Goal: Information Seeking & Learning: Compare options

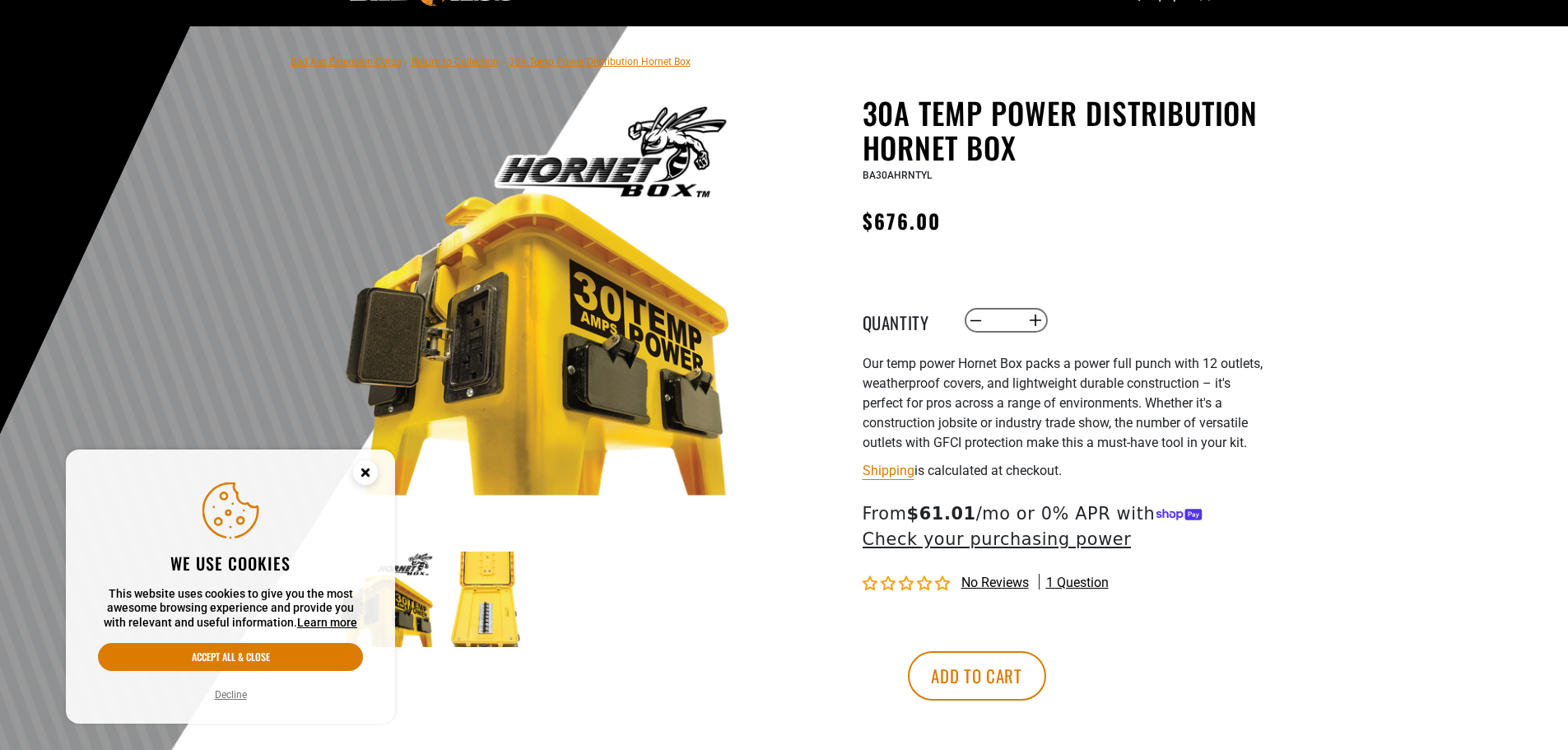
click at [368, 477] on circle "Cookie Consent" at bounding box center [365, 472] width 25 height 25
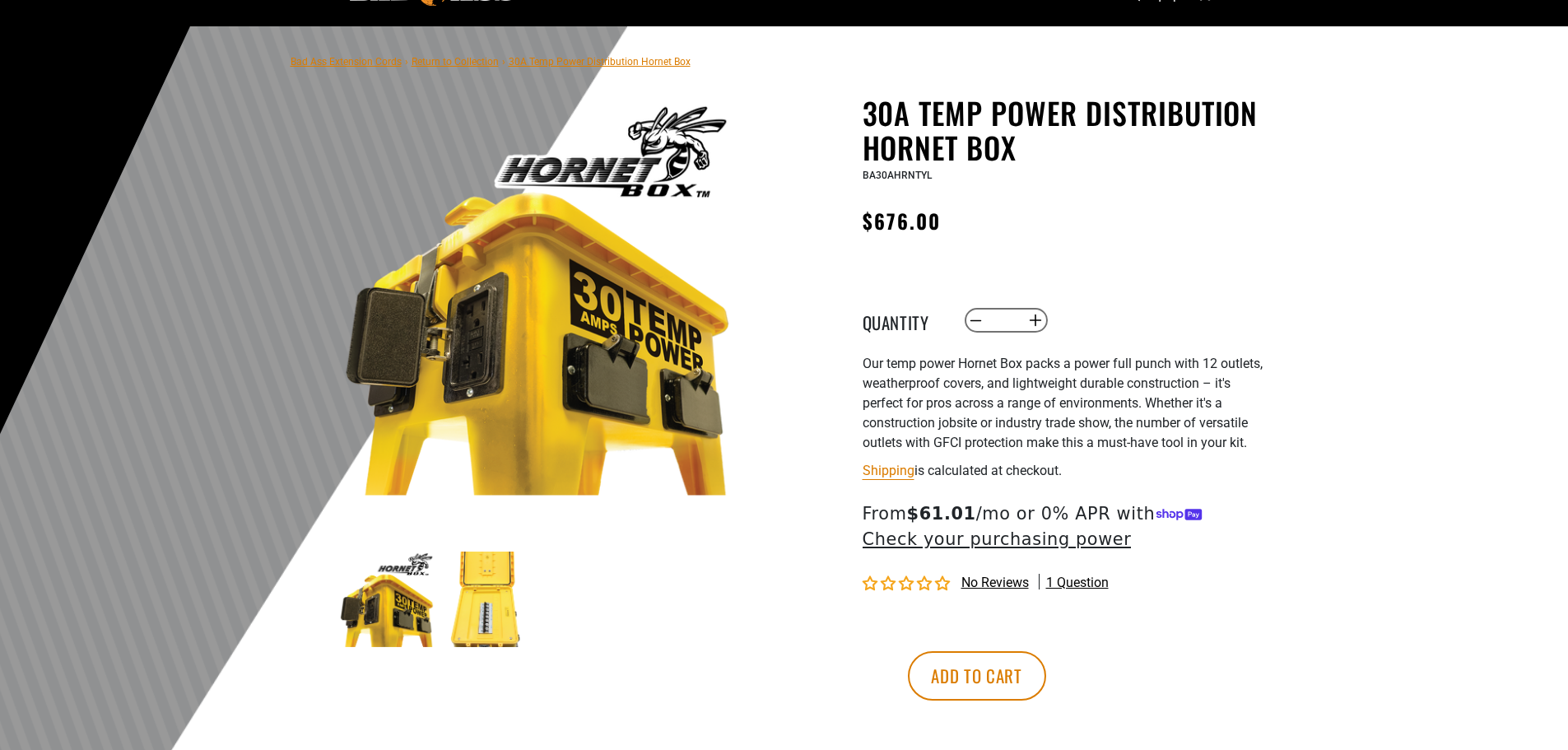
scroll to position [165, 0]
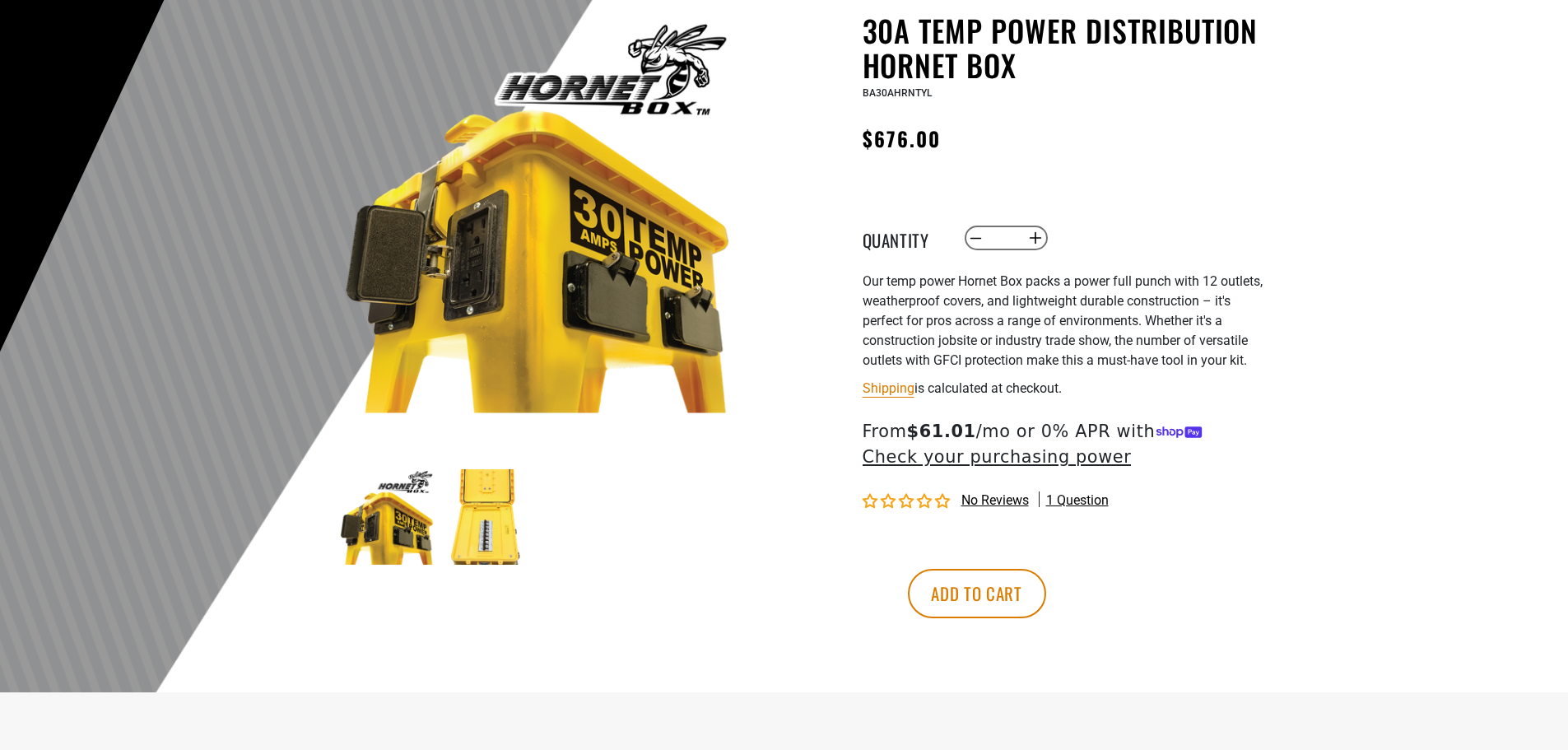
click at [497, 527] on img at bounding box center [487, 517] width 95 height 95
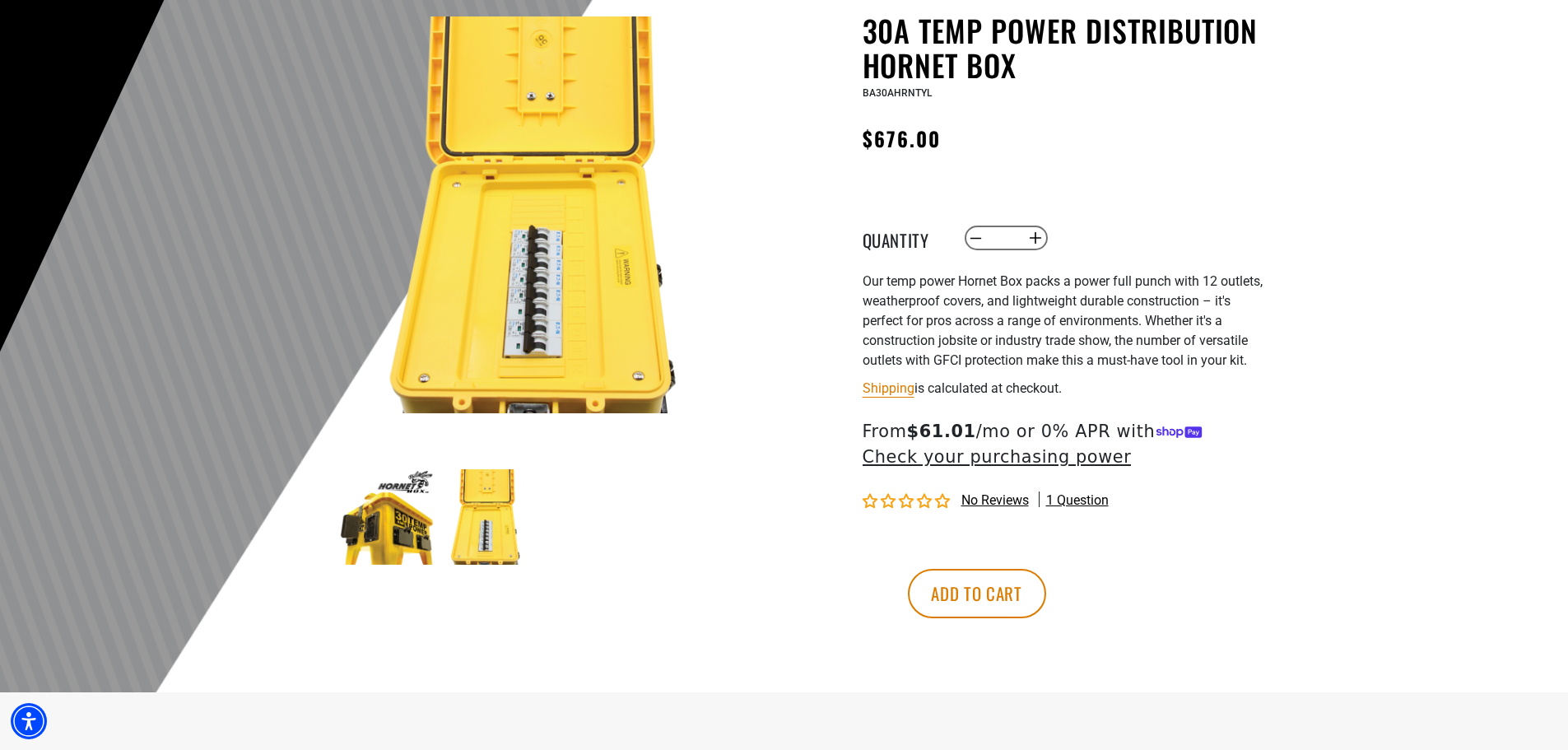
click at [391, 525] on img at bounding box center [387, 517] width 95 height 95
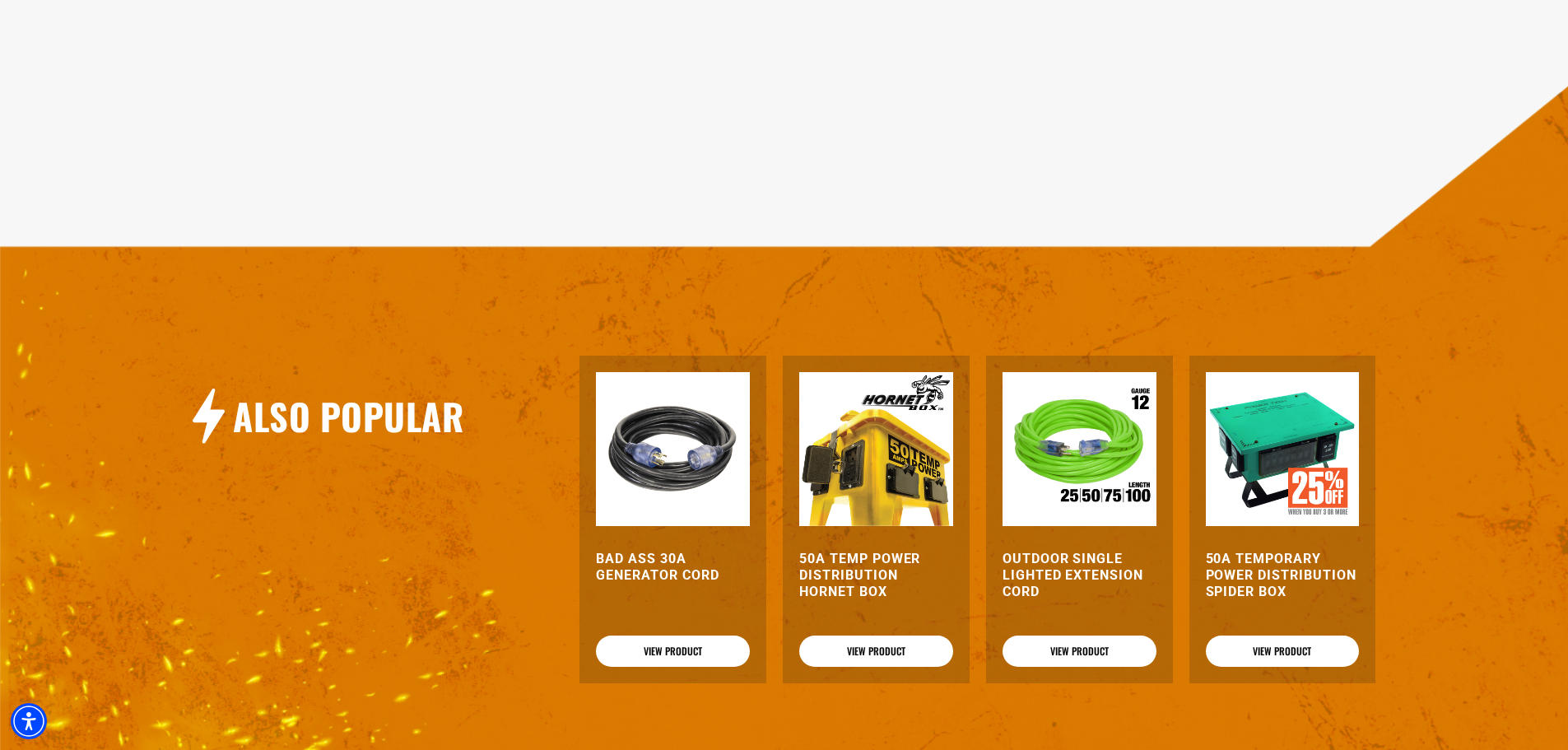
scroll to position [1400, 0]
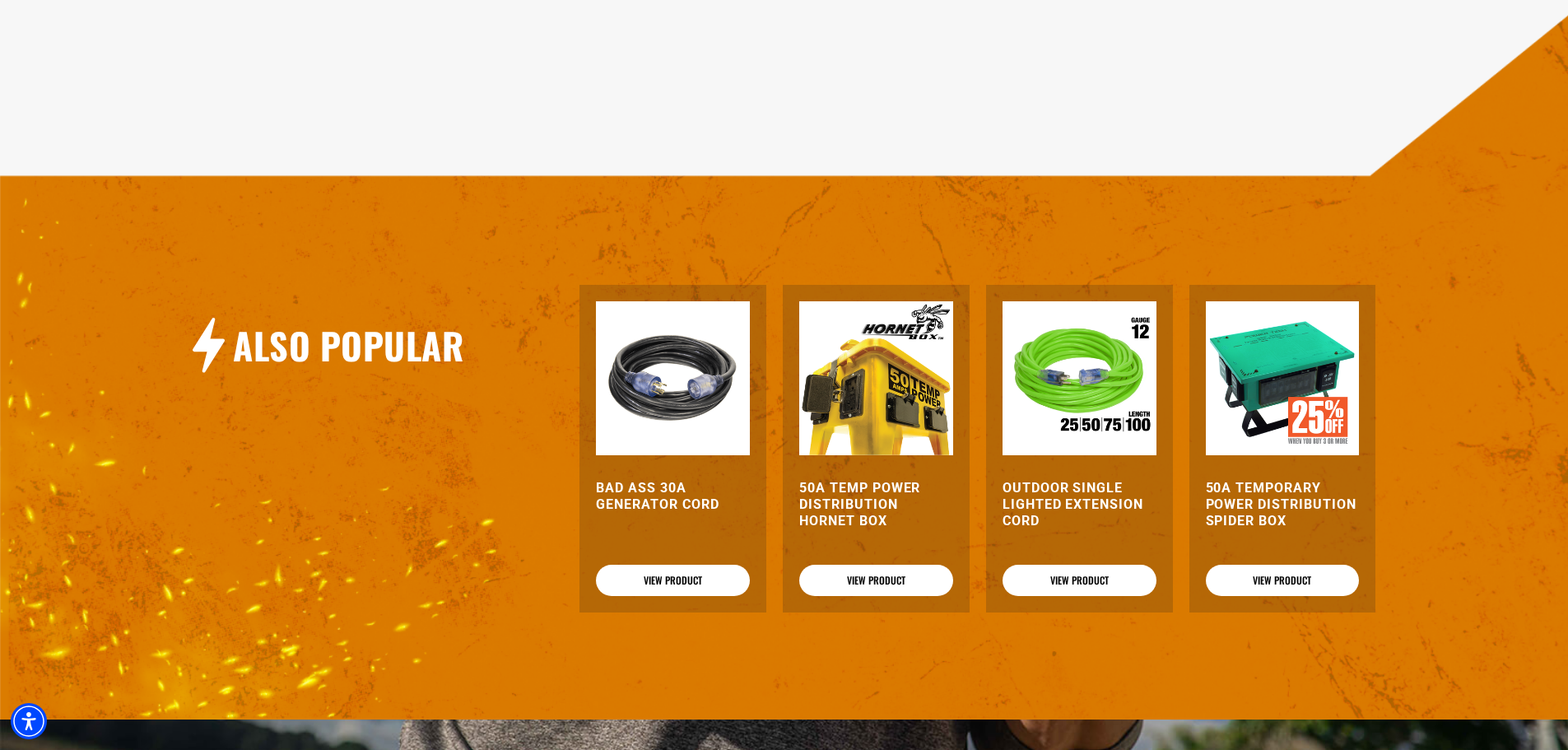
click at [1263, 378] on img at bounding box center [1283, 377] width 154 height 154
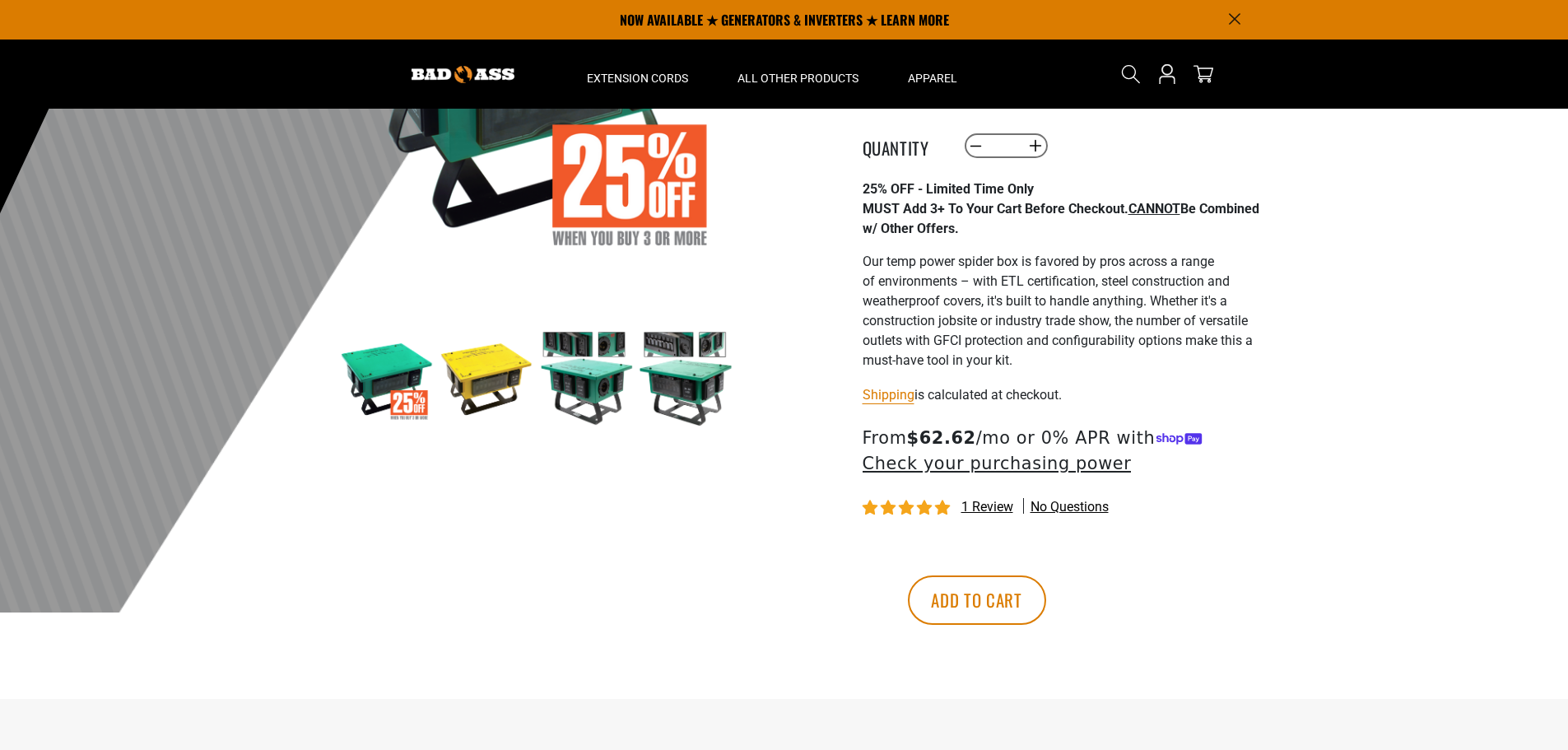
scroll to position [82, 0]
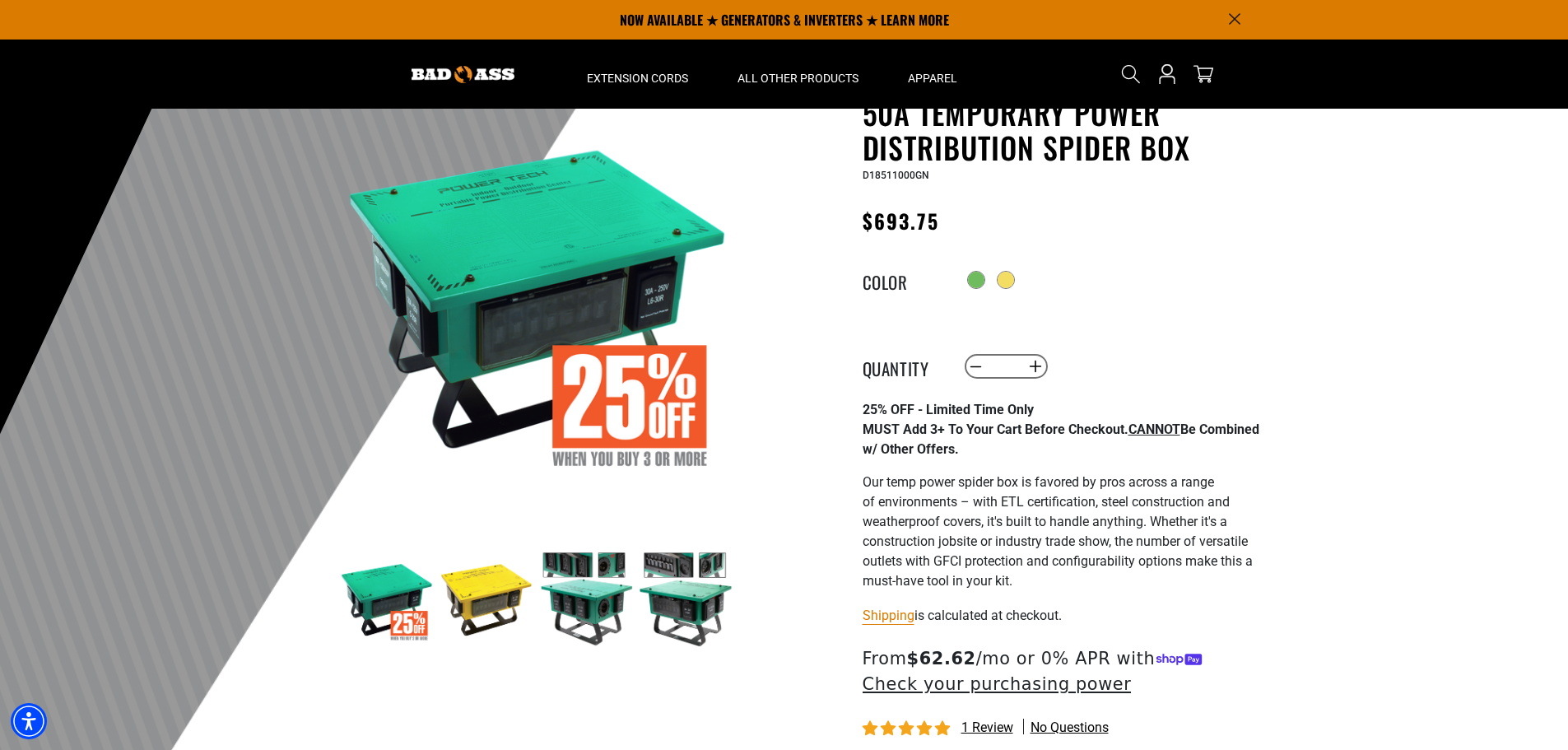
click at [420, 295] on img at bounding box center [537, 296] width 396 height 396
click at [564, 610] on img at bounding box center [586, 599] width 95 height 95
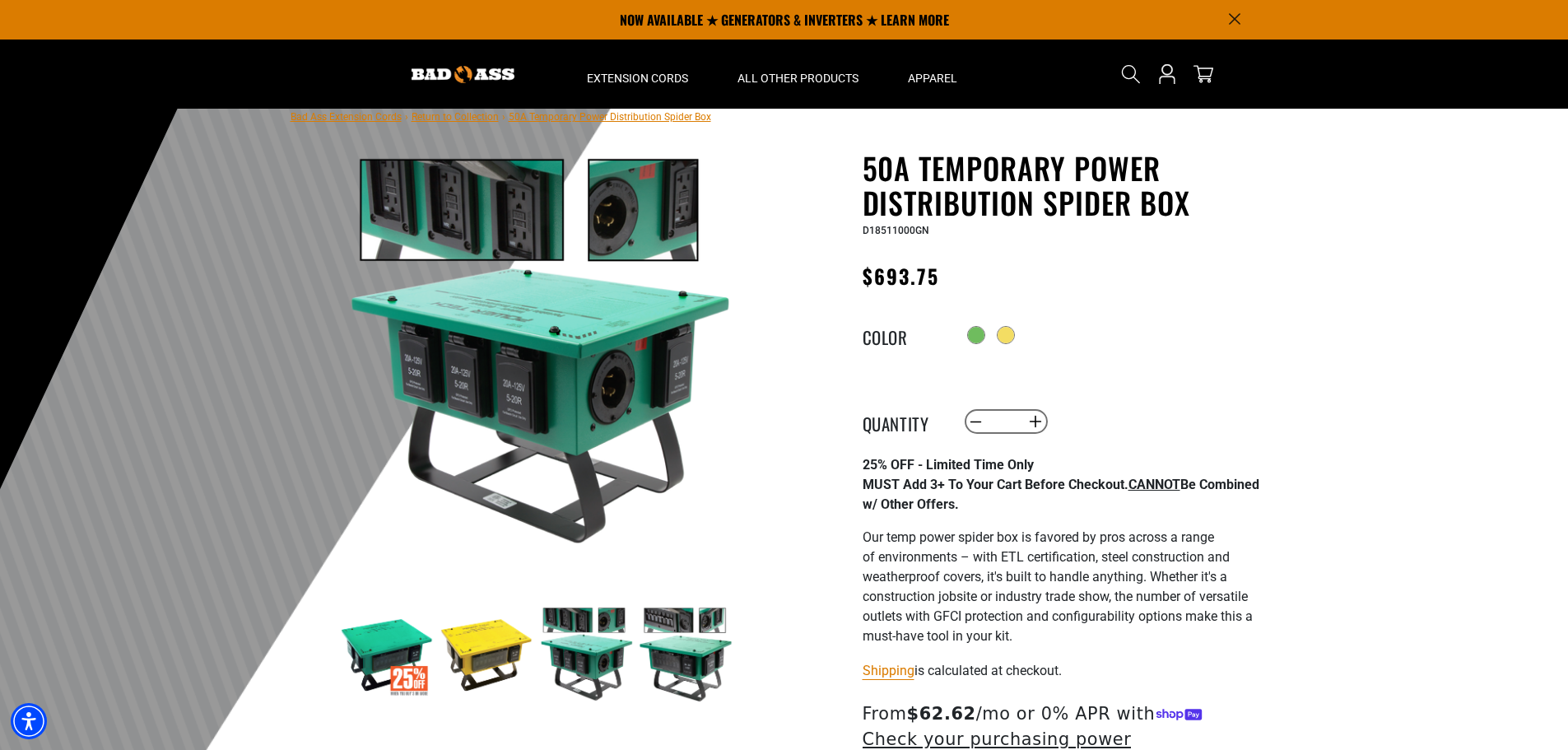
scroll to position [0, 0]
